Goal: Task Accomplishment & Management: Use online tool/utility

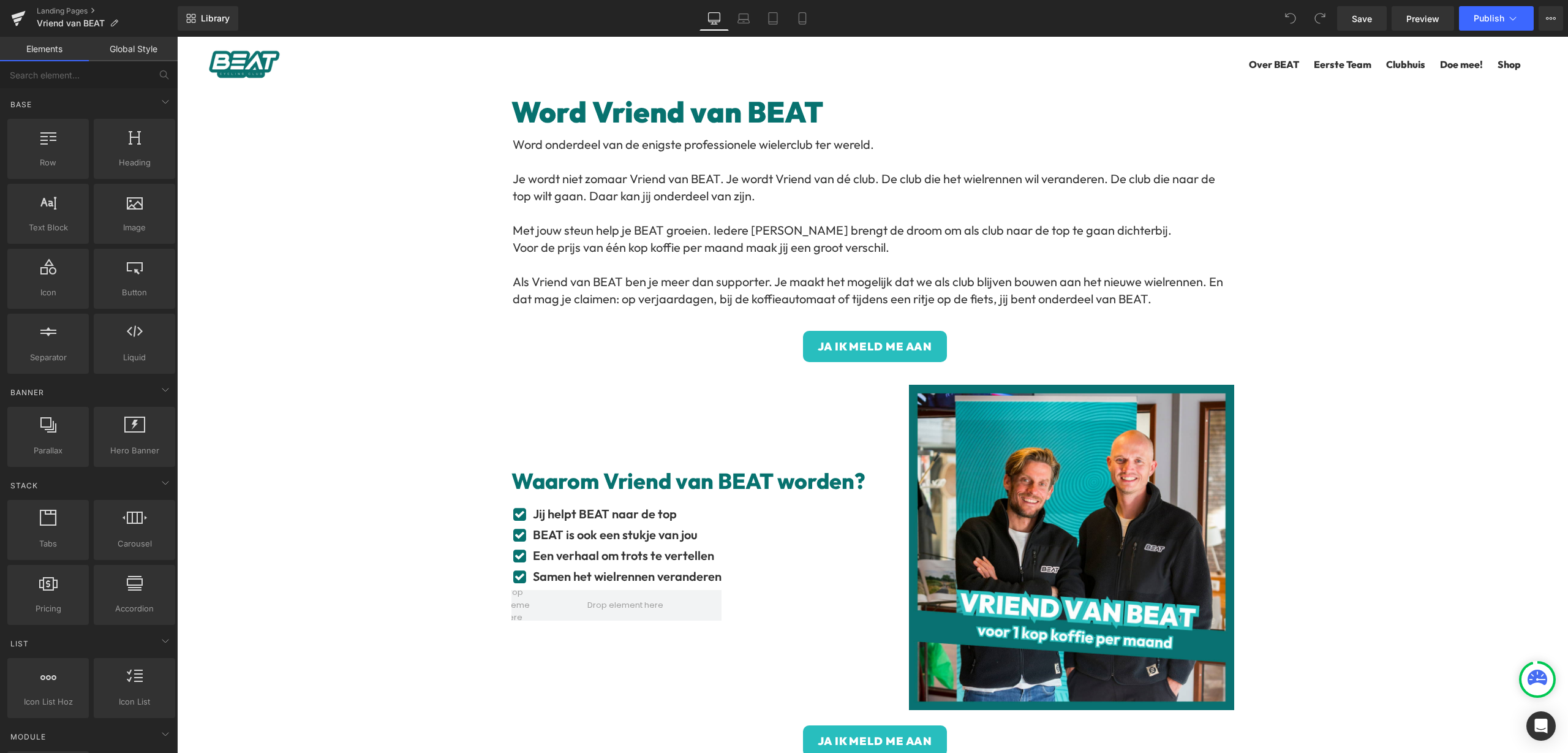
drag, startPoint x: 838, startPoint y: 287, endPoint x: 1156, endPoint y: 293, distance: 318.1
click at [838, 287] on p "Als Vriend van BEAT ben je meer dan supporter. Je maakt het mogelijk dat we als…" at bounding box center [874, 291] width 722 height 34
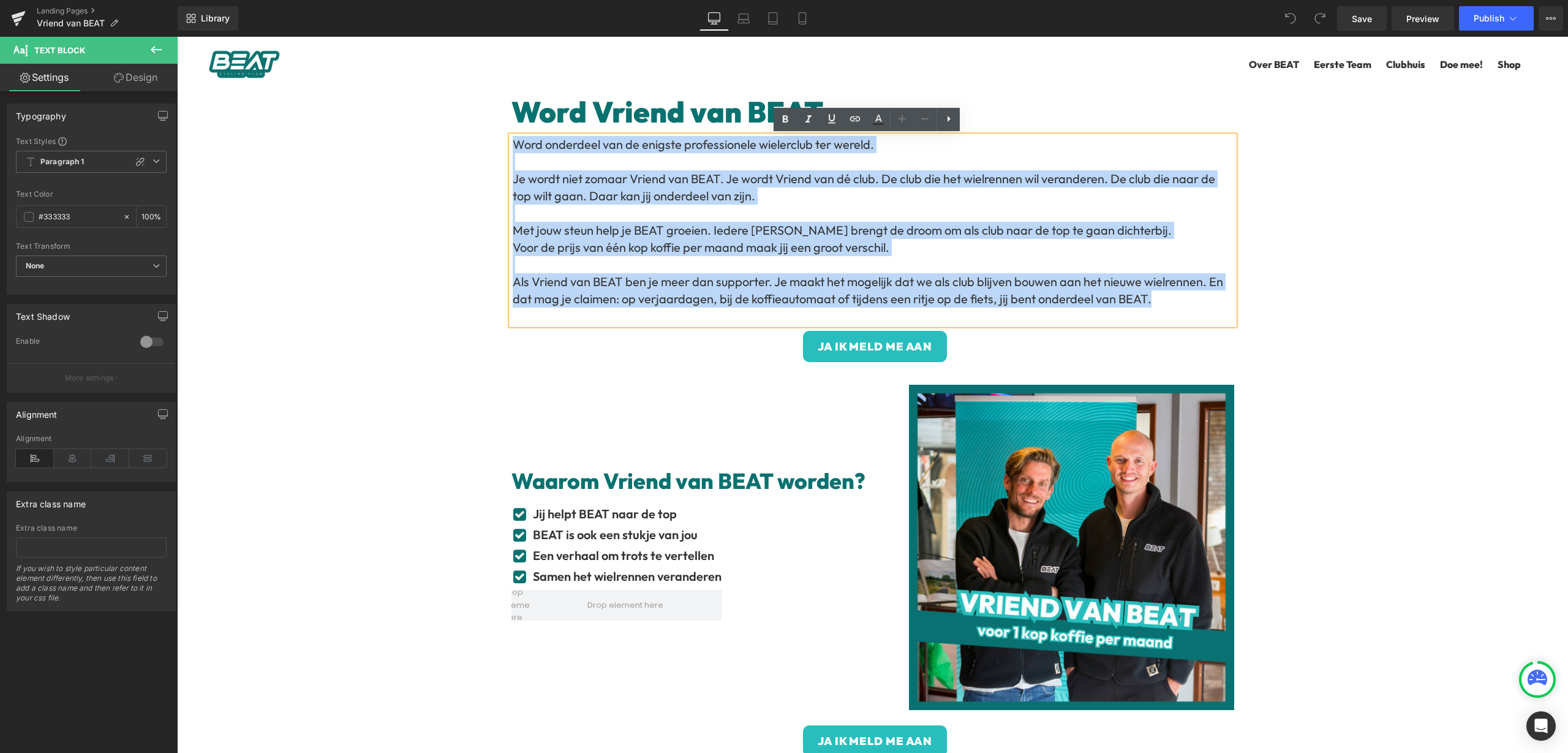
drag, startPoint x: 935, startPoint y: 277, endPoint x: 505, endPoint y: 150, distance: 448.4
click at [512, 150] on div "Word onderdeel van de enigste professionele wielerclub ter wereld. Je wordt nie…" at bounding box center [873, 231] width 723 height 189
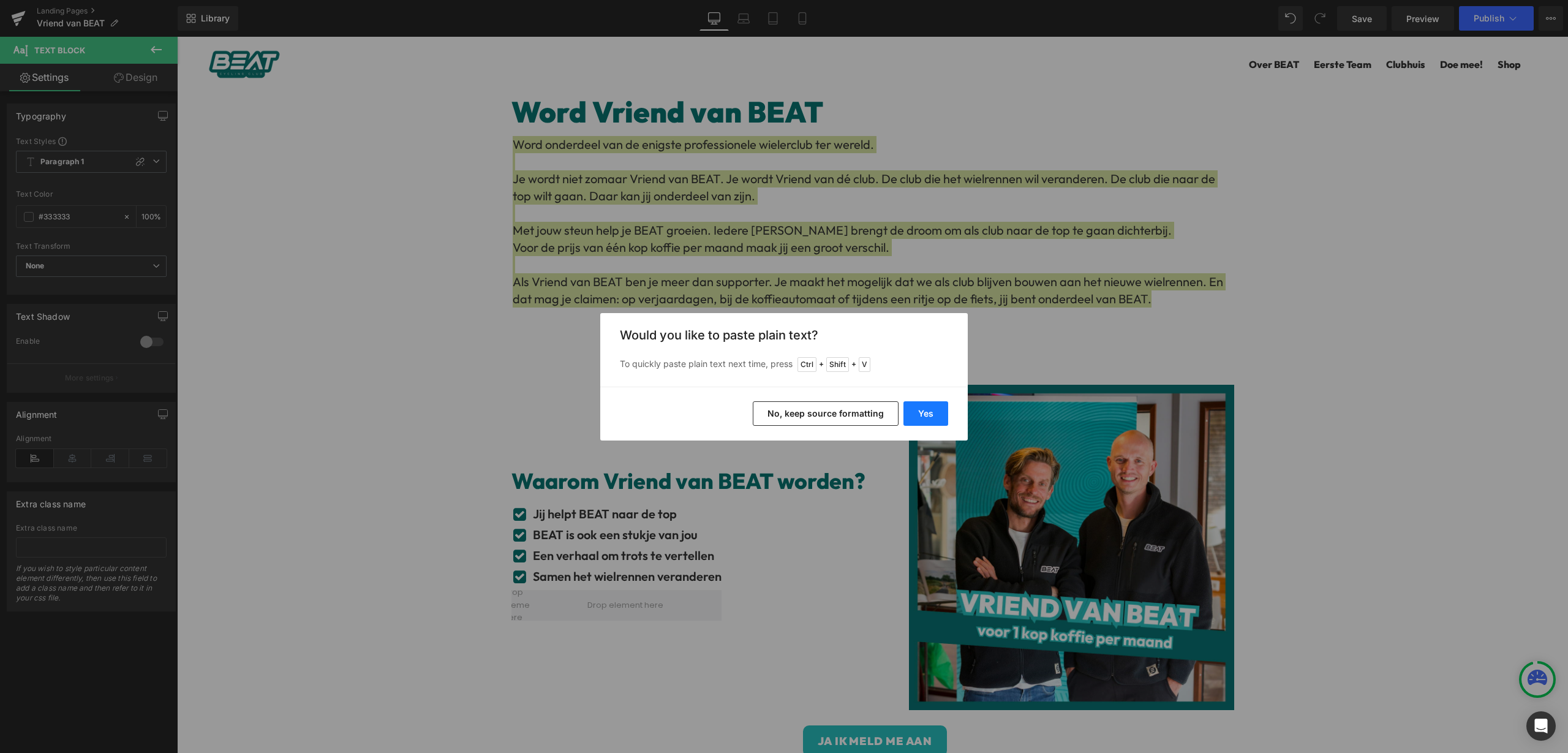
click at [920, 409] on button "Yes" at bounding box center [926, 413] width 45 height 24
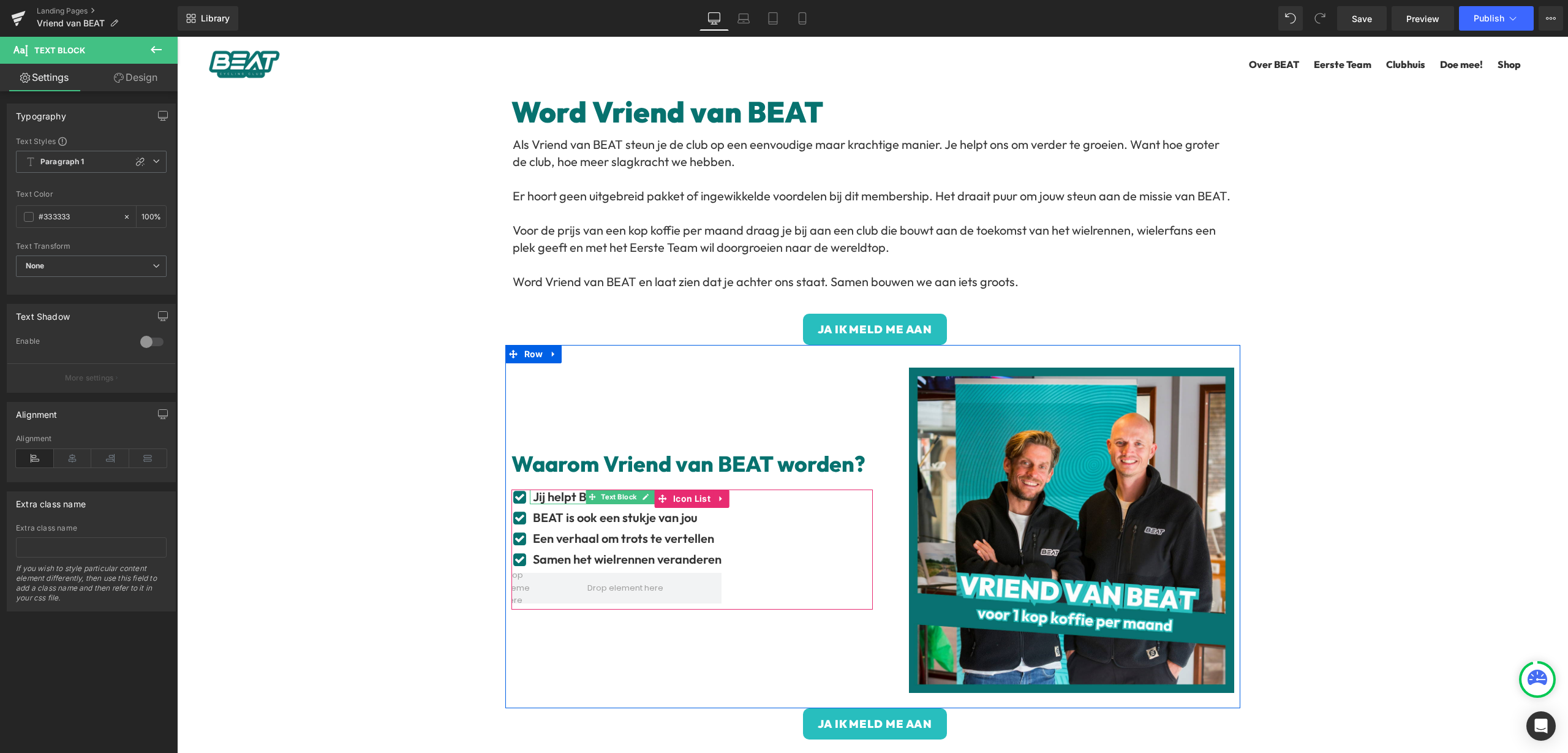
click at [558, 499] on b "Jij helpt BEAT naar de top" at bounding box center [605, 496] width 144 height 15
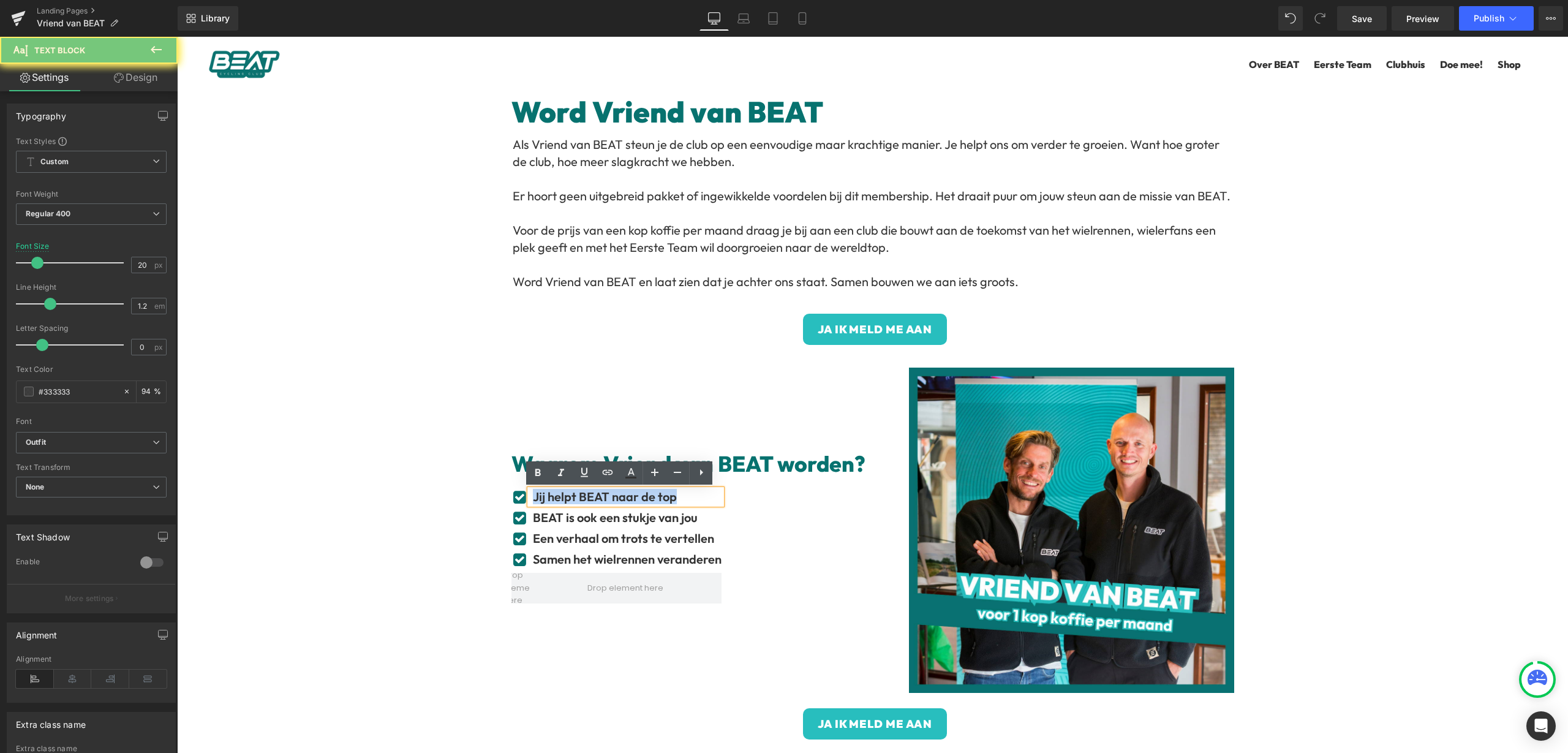
click at [640, 499] on b "Jij helpt BEAT naar de top" at bounding box center [605, 496] width 144 height 15
drag, startPoint x: 682, startPoint y: 499, endPoint x: 526, endPoint y: 497, distance: 156.0
click at [530, 497] on div "Jij helpt BEAT naar de top" at bounding box center [626, 497] width 192 height 14
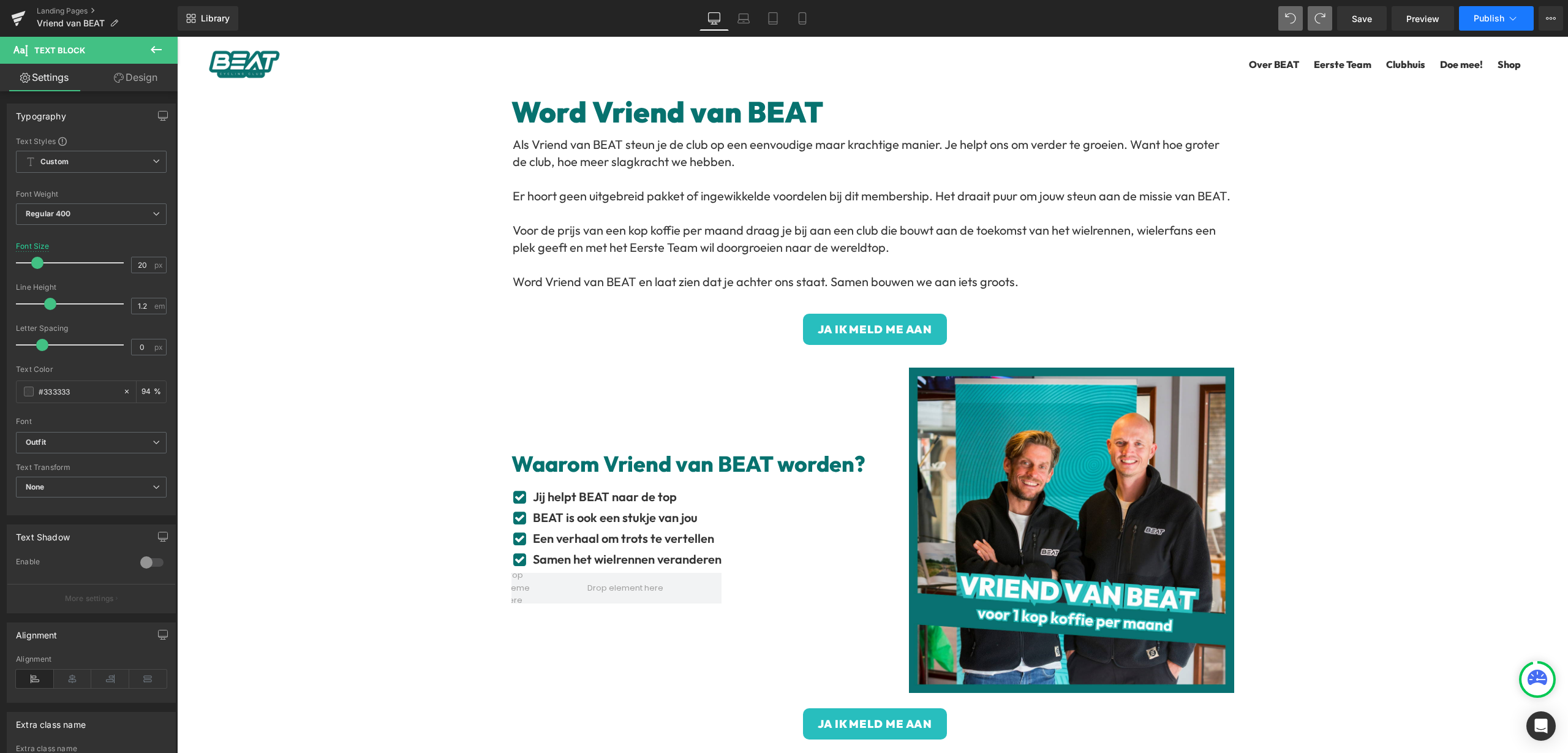
click at [1481, 17] on span "Publish" at bounding box center [1489, 18] width 31 height 10
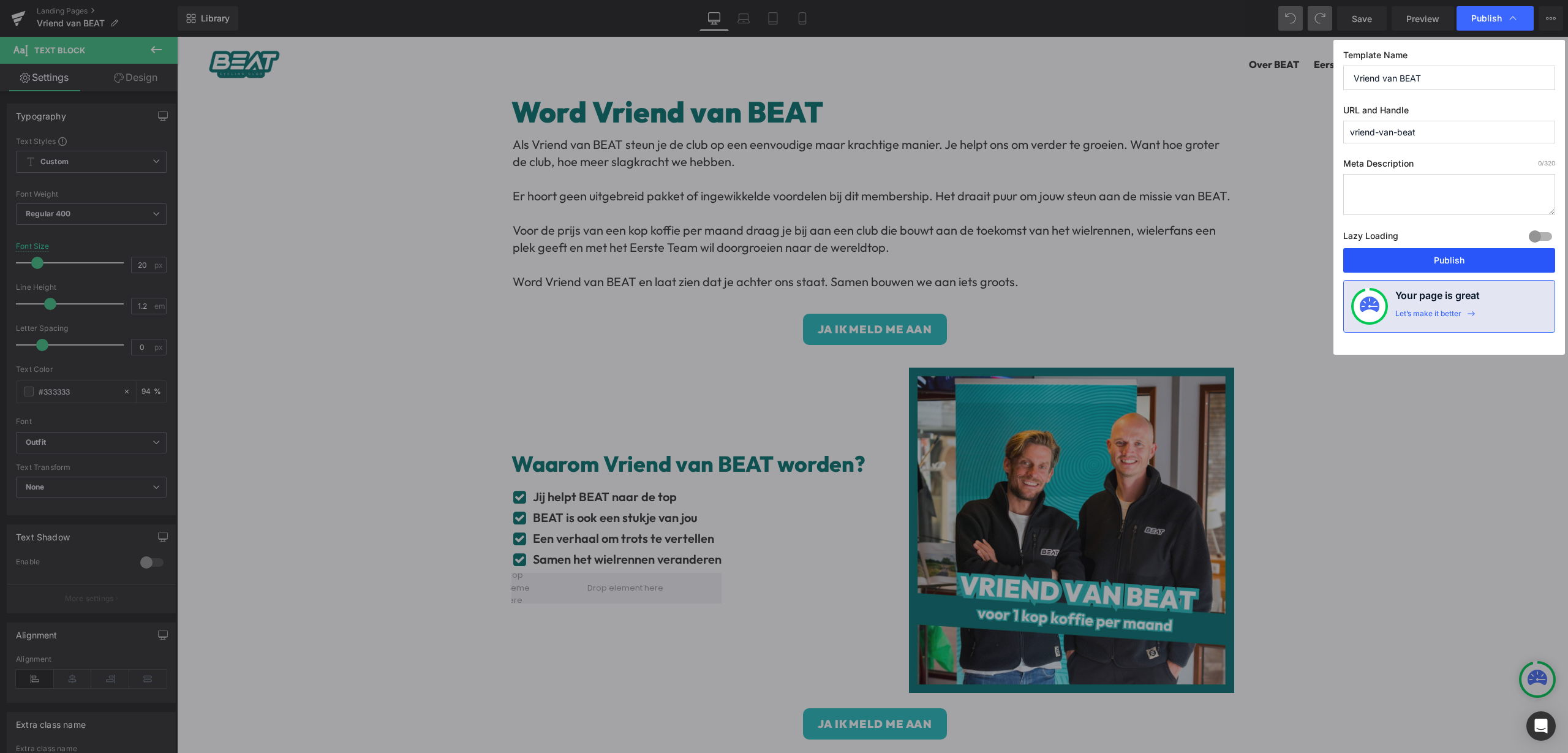
click at [1438, 254] on button "Publish" at bounding box center [1449, 260] width 212 height 24
